Goal: Task Accomplishment & Management: Manage account settings

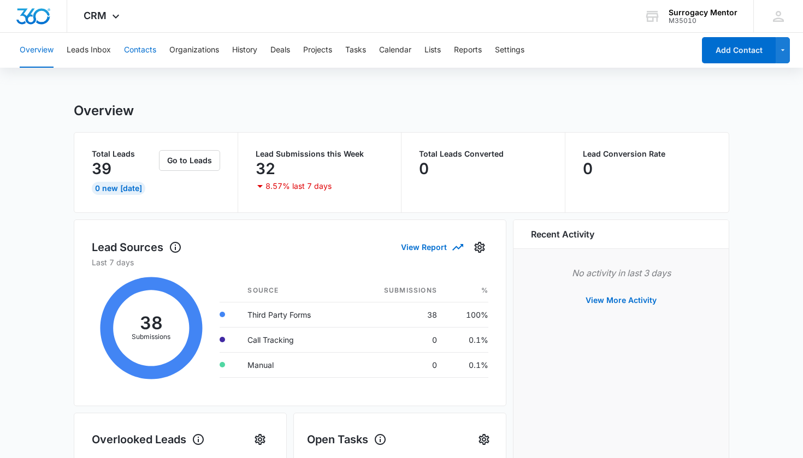
click at [146, 53] on button "Contacts" at bounding box center [140, 50] width 32 height 35
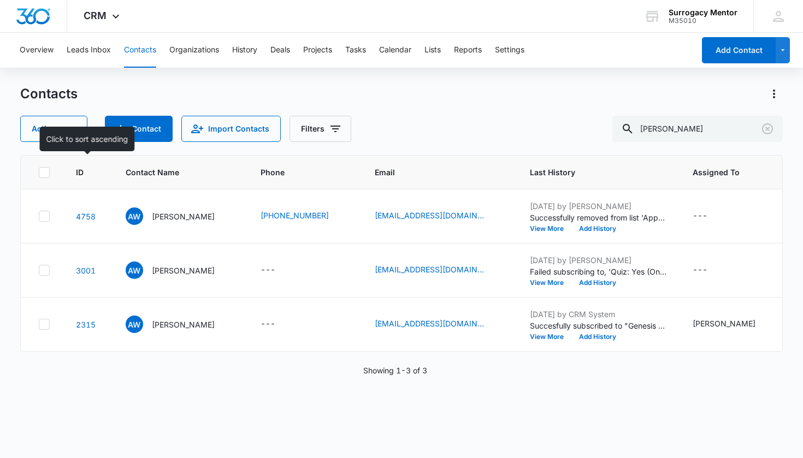
click at [78, 173] on span "ID" at bounding box center [80, 172] width 8 height 11
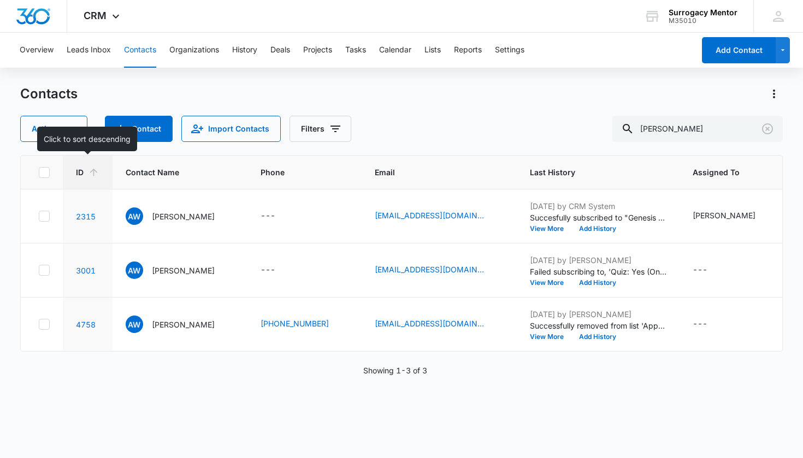
click at [93, 176] on icon at bounding box center [93, 172] width 11 height 11
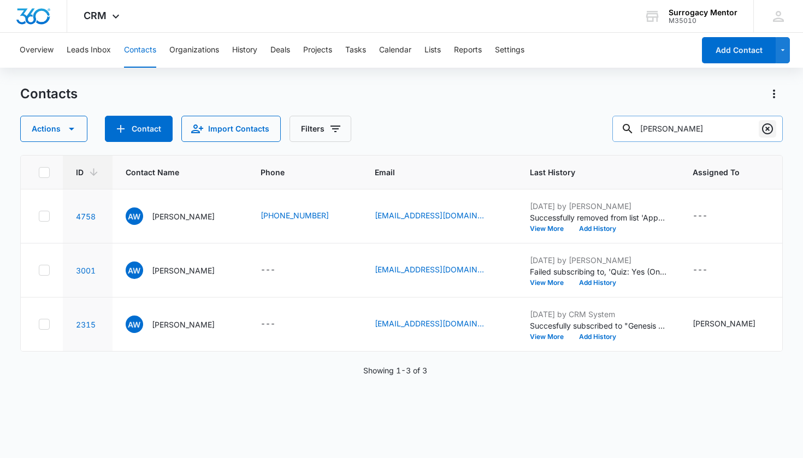
click at [763, 135] on button "Clear" at bounding box center [767, 128] width 17 height 17
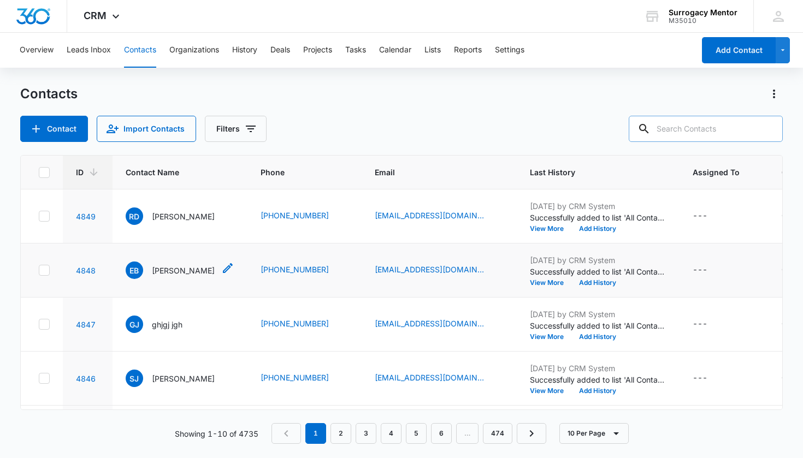
click at [179, 271] on p "[PERSON_NAME]" at bounding box center [183, 270] width 63 height 11
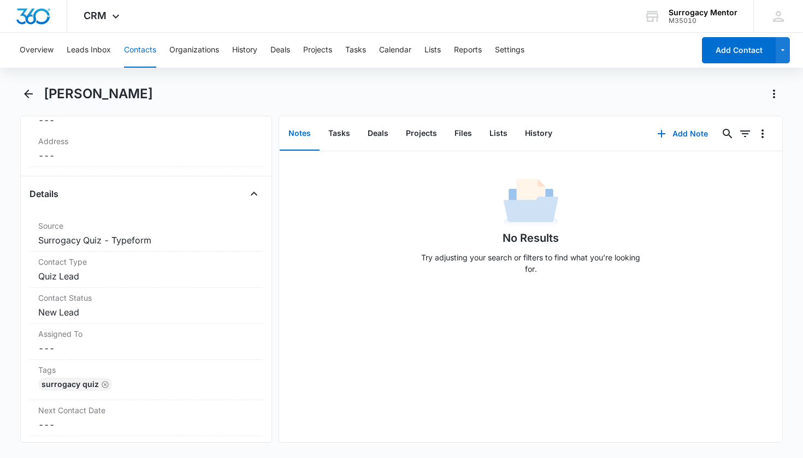
scroll to position [347, 0]
click at [72, 306] on dd "Cancel Save Changes New Lead" at bounding box center [146, 309] width 216 height 13
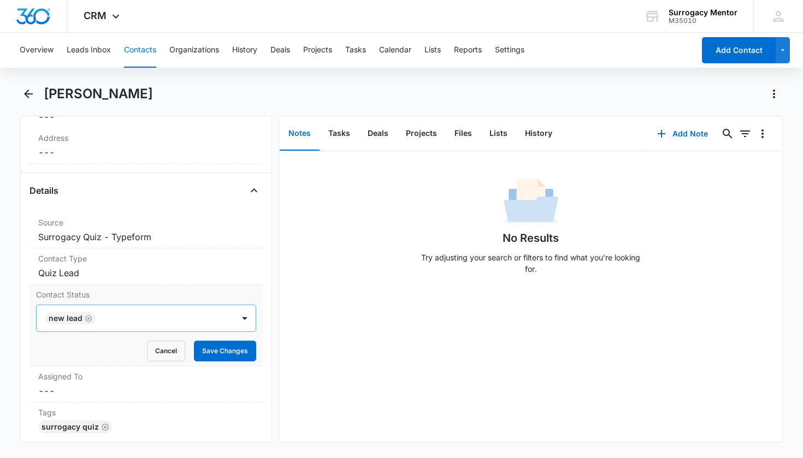
click at [88, 318] on icon "Remove New Lead" at bounding box center [88, 318] width 7 height 7
click at [88, 318] on div "Contact Status" at bounding box center [133, 318] width 174 height 13
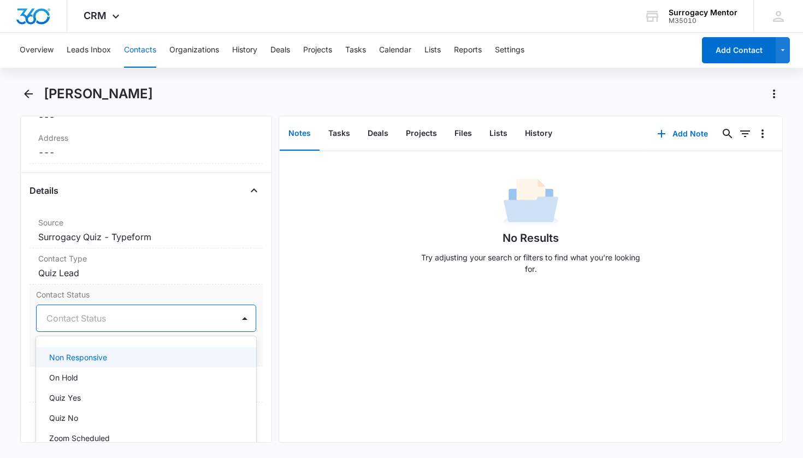
scroll to position [224, 0]
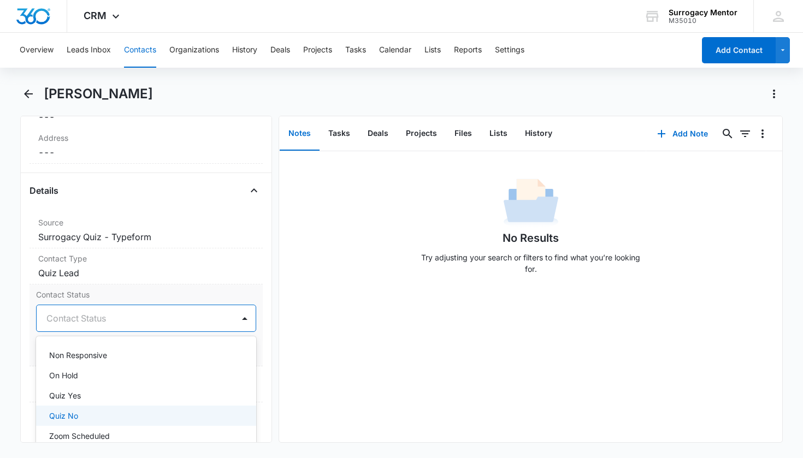
click at [74, 411] on p "Quiz No" at bounding box center [63, 415] width 29 height 11
click at [256, 279] on div "Contact Type Cancel Save Changes Quiz Lead" at bounding box center [146, 266] width 234 height 36
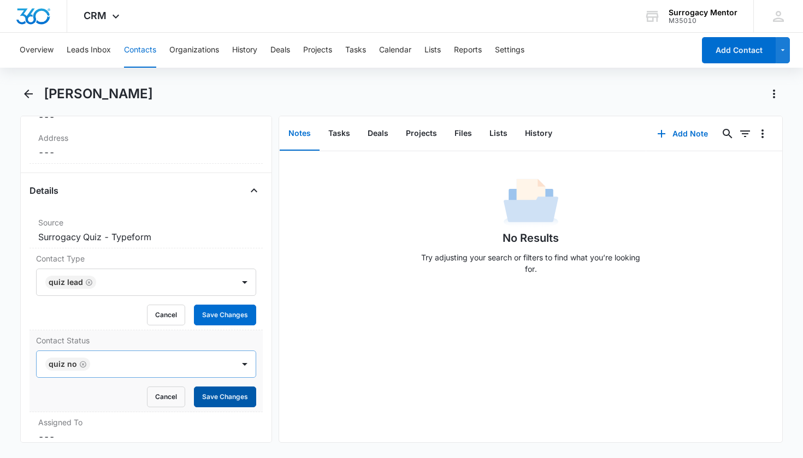
click at [225, 394] on button "Save Changes" at bounding box center [225, 397] width 62 height 21
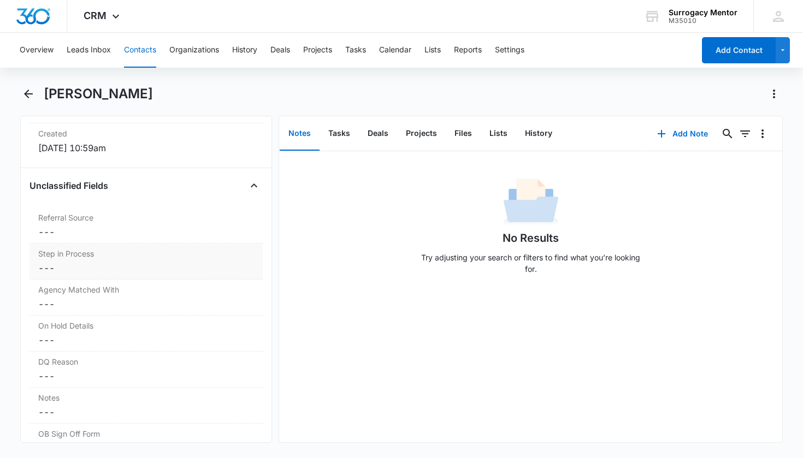
scroll to position [821, 0]
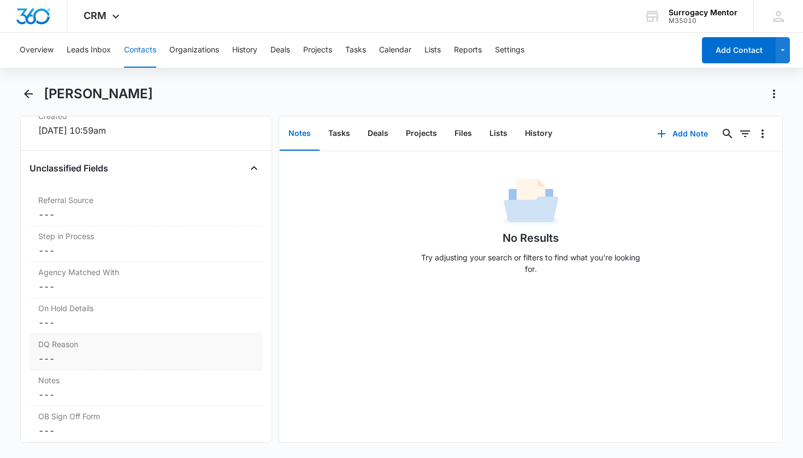
click at [85, 348] on label "DQ Reason" at bounding box center [146, 344] width 216 height 11
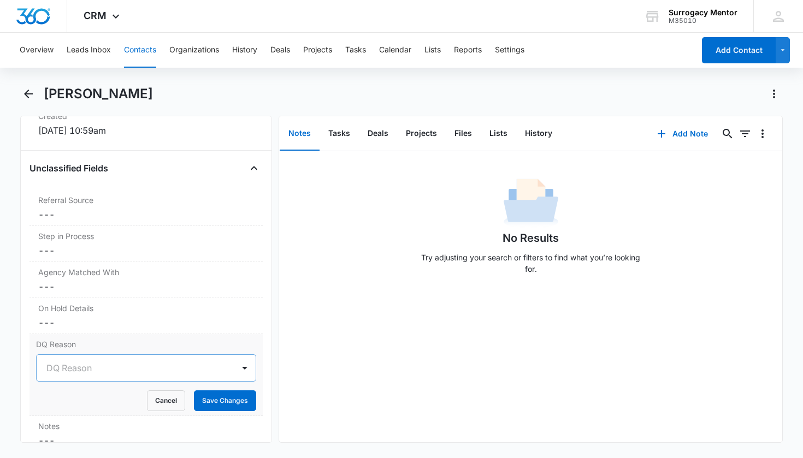
click at [193, 368] on div at bounding box center [133, 367] width 174 height 15
click at [107, 407] on div "Under Age" at bounding box center [145, 406] width 192 height 11
click at [220, 407] on button "Save Changes" at bounding box center [225, 400] width 62 height 21
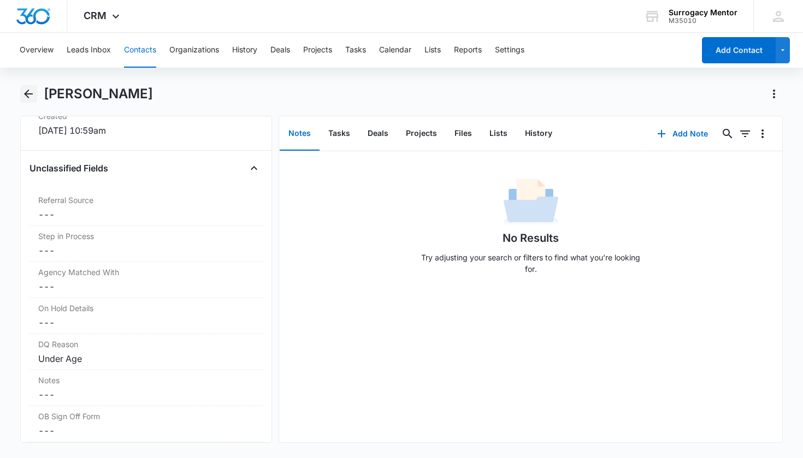
click at [33, 93] on icon "Back" at bounding box center [28, 93] width 13 height 13
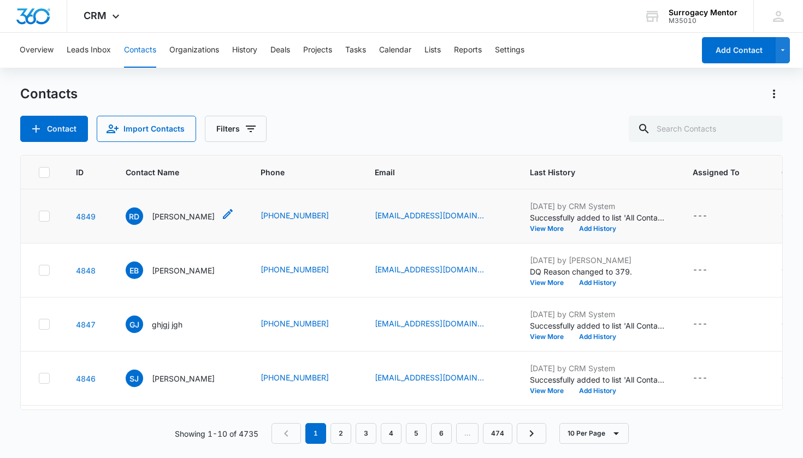
click at [215, 215] on p "[PERSON_NAME]" at bounding box center [183, 216] width 63 height 11
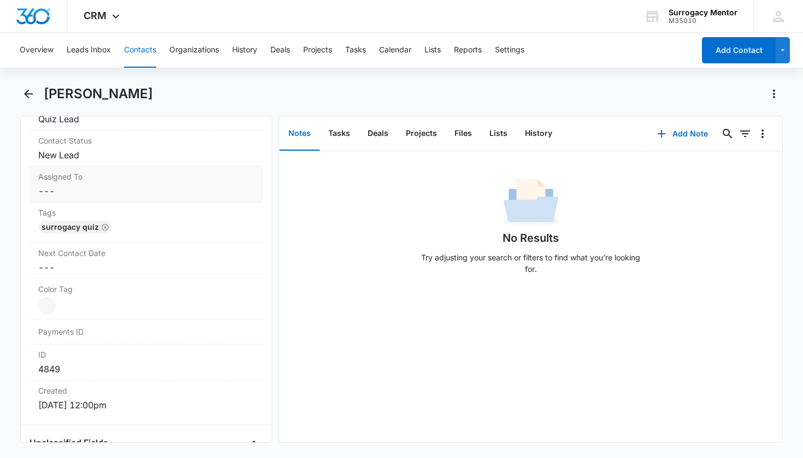
scroll to position [495, 0]
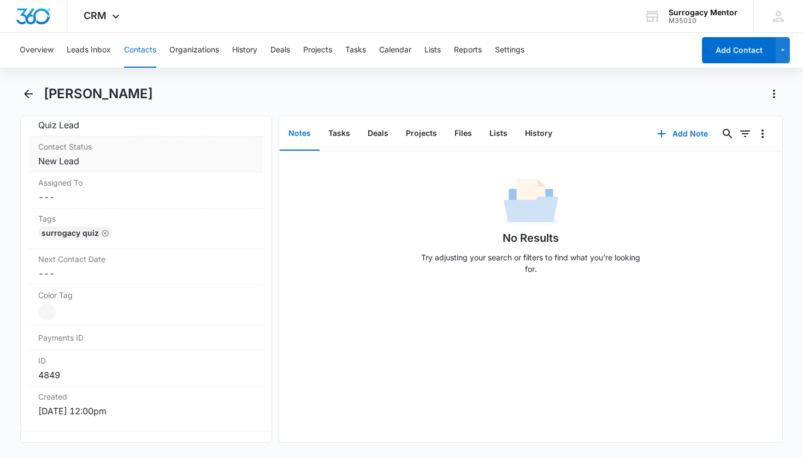
click at [134, 152] on div "Contact Status Cancel Save Changes New Lead" at bounding box center [146, 155] width 234 height 36
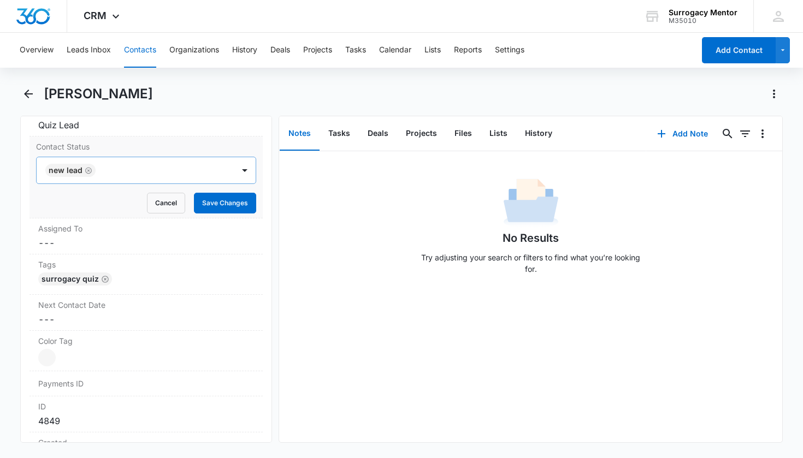
click at [85, 173] on icon "Remove New Lead" at bounding box center [89, 171] width 8 height 8
click at [84, 173] on div "Contact Status" at bounding box center [133, 170] width 174 height 13
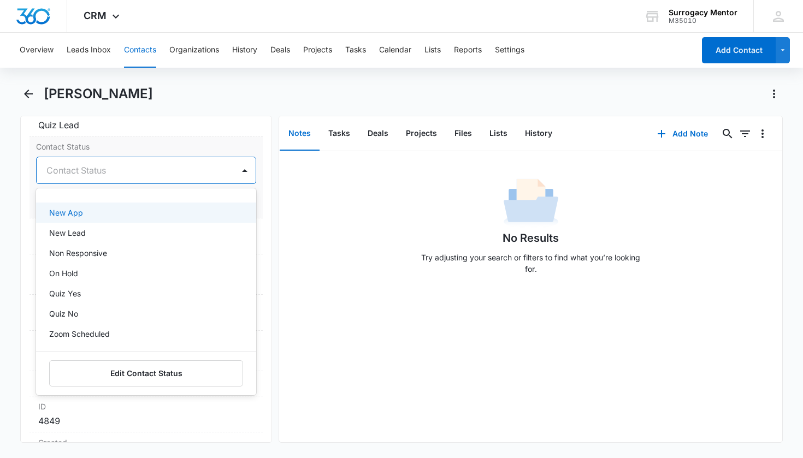
scroll to position [179, 0]
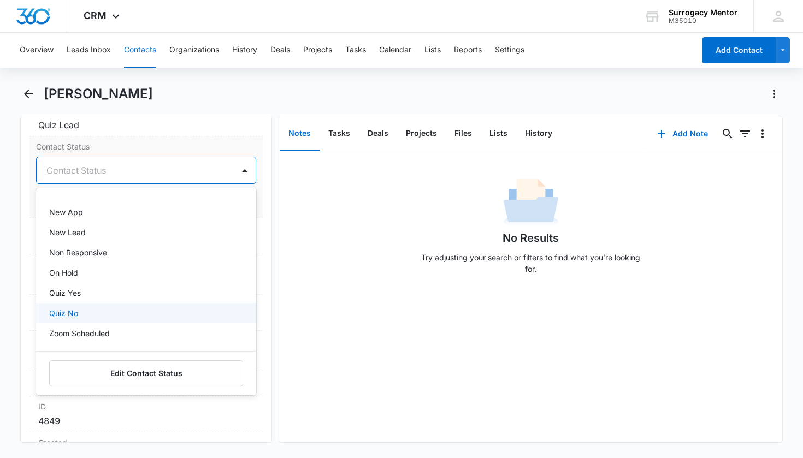
click at [102, 311] on div "Quiz No" at bounding box center [145, 312] width 192 height 11
click at [265, 253] on div "Remove RD [PERSON_NAME] Contact Info Name Cancel Save Changes [PERSON_NAME] Pho…" at bounding box center [146, 279] width 252 height 327
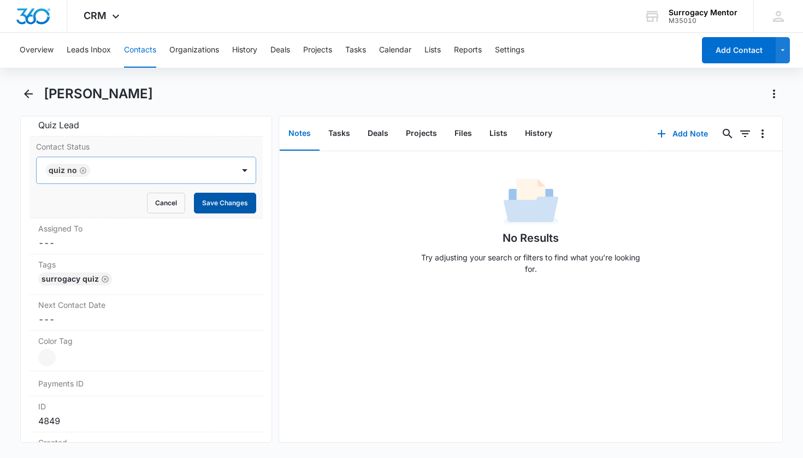
click at [238, 202] on button "Save Changes" at bounding box center [225, 203] width 62 height 21
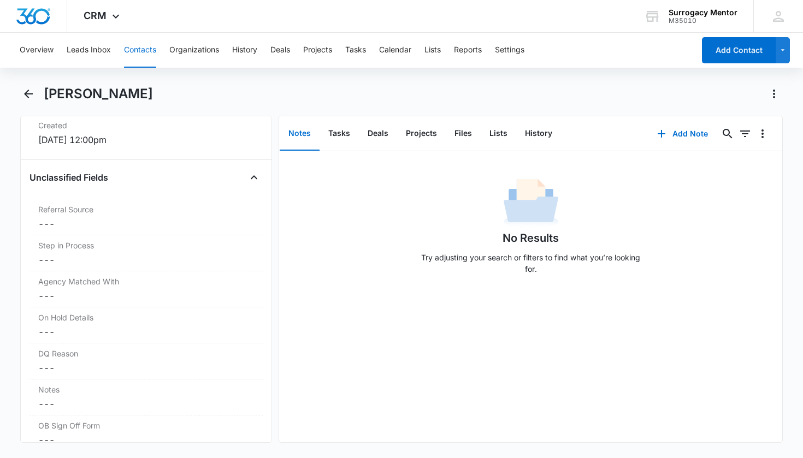
scroll to position [783, 0]
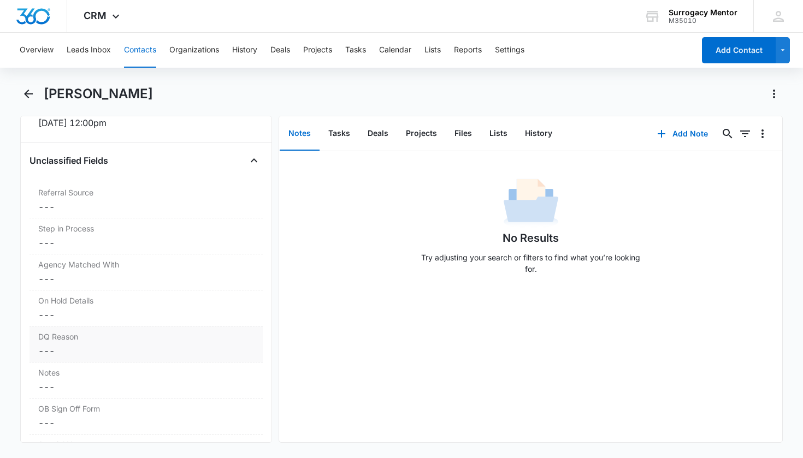
click at [100, 348] on dd "Cancel Save Changes ---" at bounding box center [146, 351] width 216 height 13
click at [115, 361] on div at bounding box center [133, 360] width 174 height 15
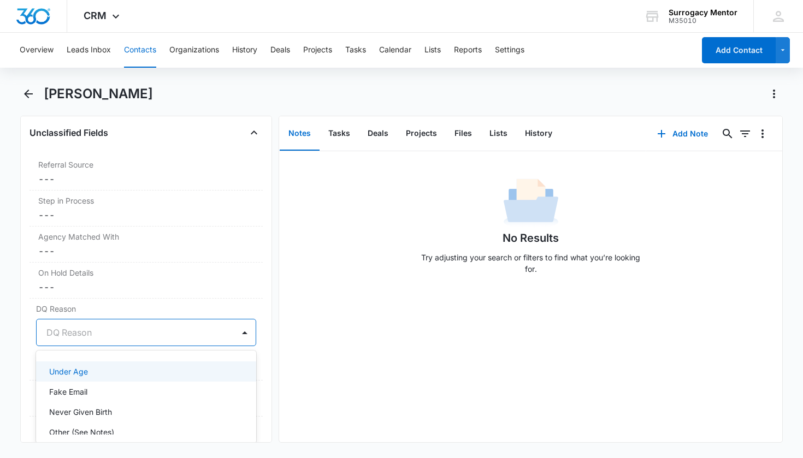
scroll to position [0, 0]
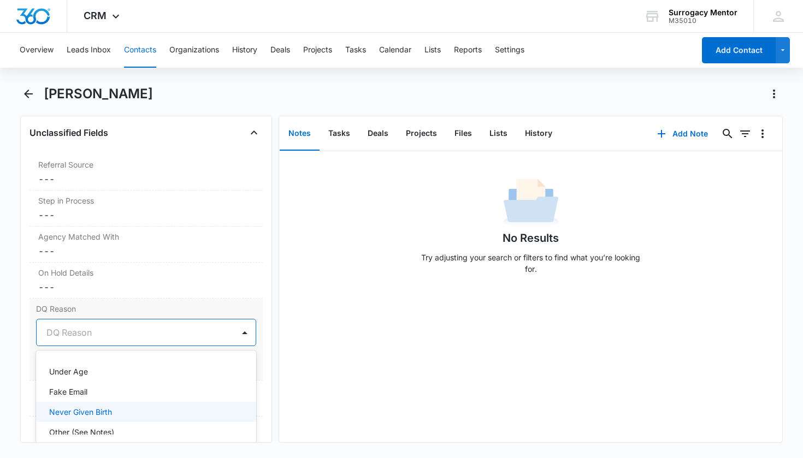
click at [92, 410] on p "Never Given Birth" at bounding box center [80, 411] width 63 height 11
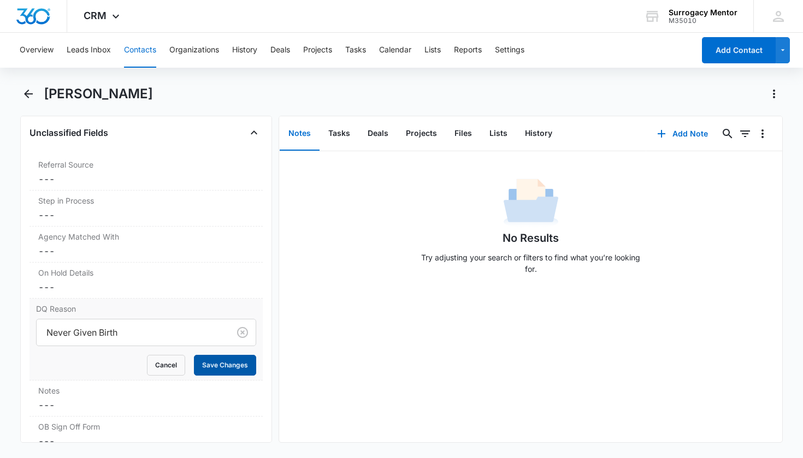
click at [228, 372] on button "Save Changes" at bounding box center [225, 365] width 62 height 21
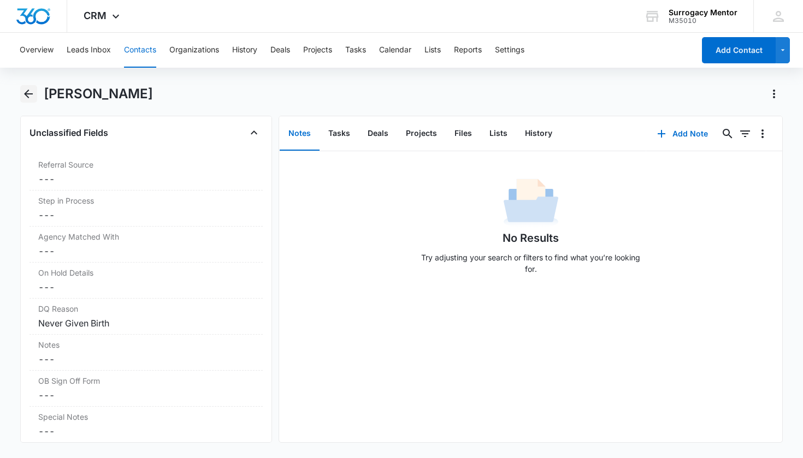
click at [33, 96] on icon "Back" at bounding box center [28, 93] width 13 height 13
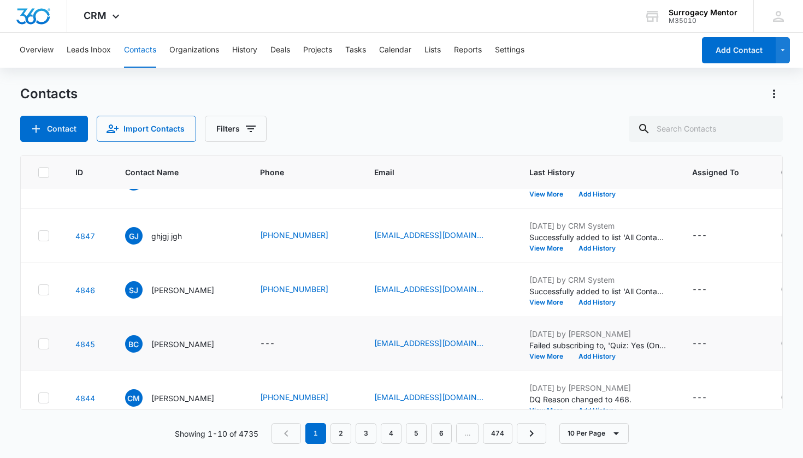
scroll to position [85, 1]
